Goal: Task Accomplishment & Management: Manage account settings

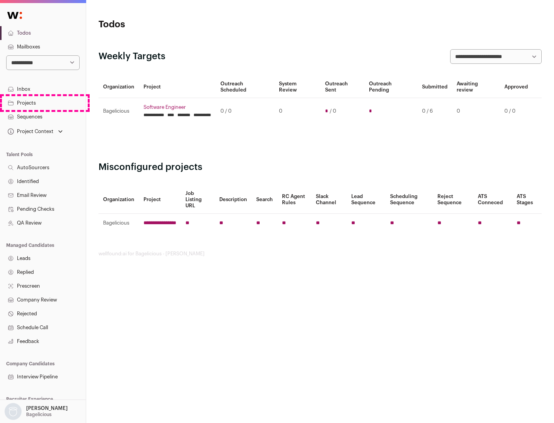
click at [43, 103] on link "Projects" at bounding box center [43, 103] width 86 height 14
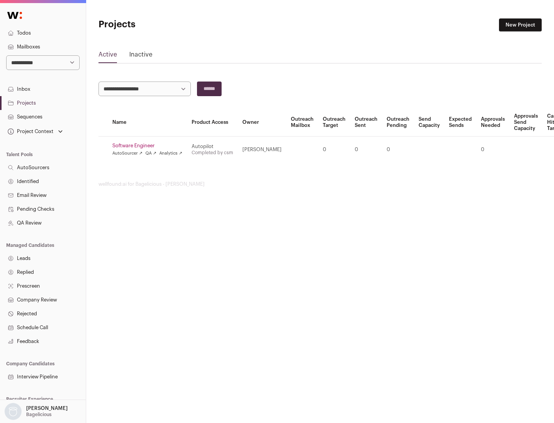
click at [150, 146] on link "Software Engineer" at bounding box center [147, 146] width 70 height 6
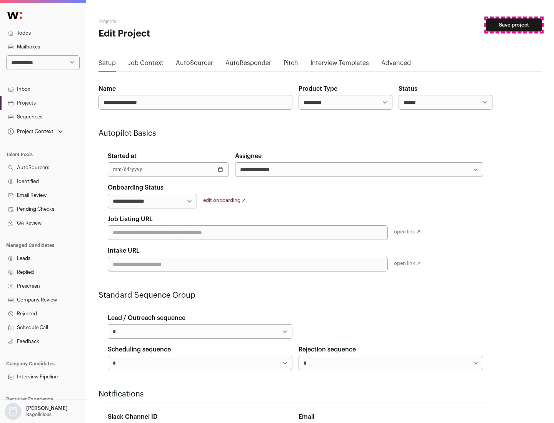
click at [514, 25] on button "Save project" at bounding box center [514, 24] width 55 height 13
